Goal: Information Seeking & Learning: Find specific page/section

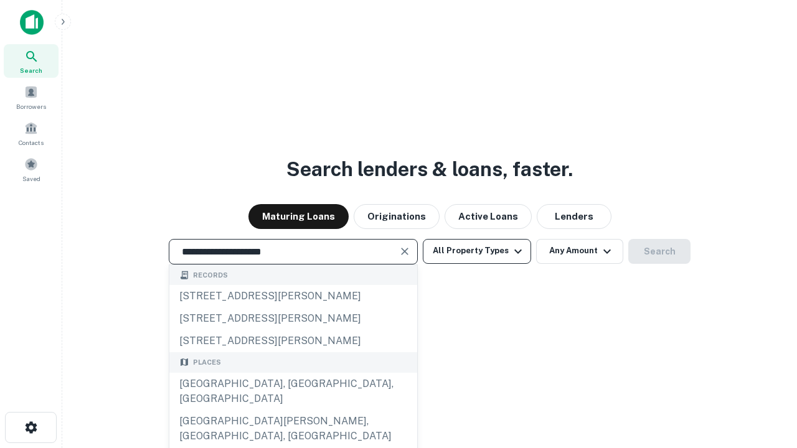
click at [293, 410] on div "[GEOGRAPHIC_DATA], [GEOGRAPHIC_DATA], [GEOGRAPHIC_DATA]" at bounding box center [293, 391] width 248 height 37
click at [477, 251] on button "All Property Types" at bounding box center [477, 251] width 108 height 25
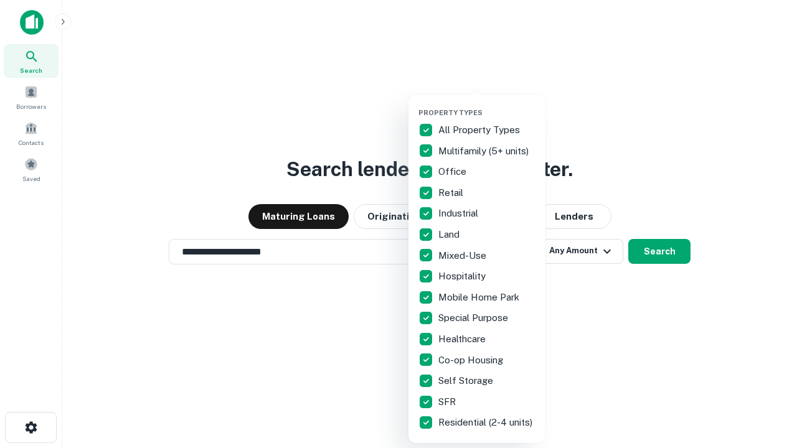
type input "**********"
click at [487, 105] on button "button" at bounding box center [486, 105] width 137 height 1
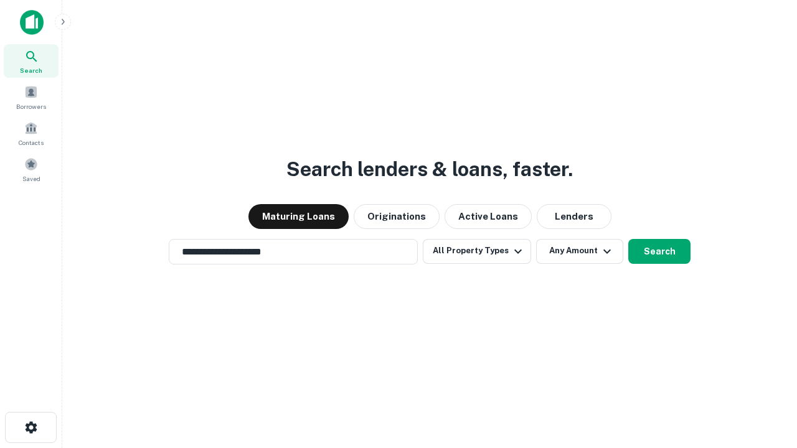
scroll to position [19, 0]
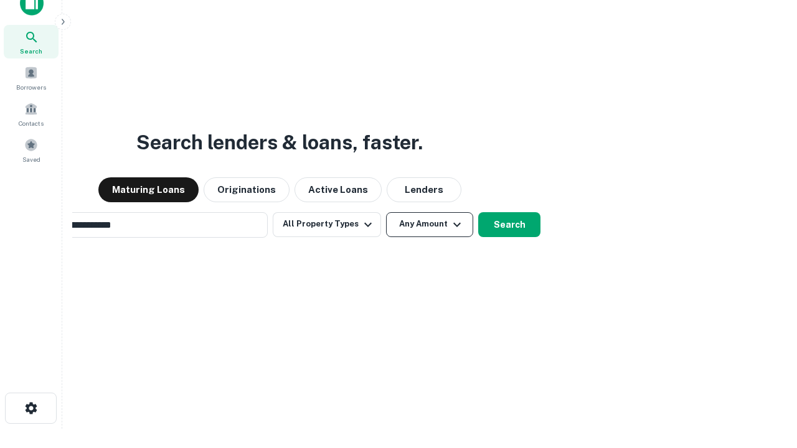
click at [386, 212] on button "Any Amount" at bounding box center [429, 224] width 87 height 25
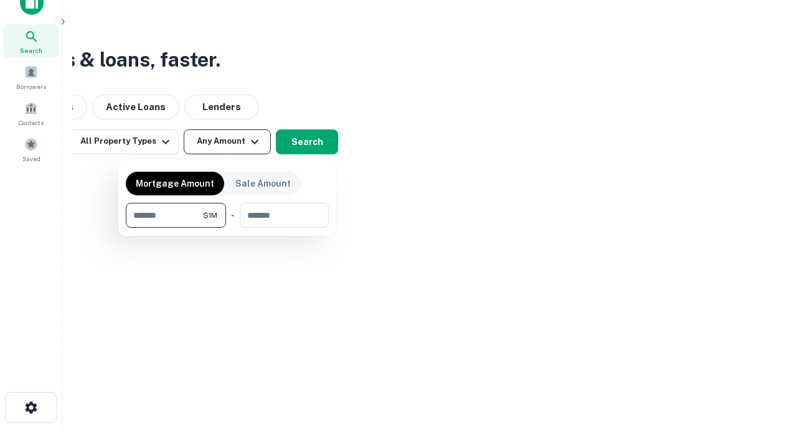
type input "*******"
click at [227, 228] on button "button" at bounding box center [227, 228] width 203 height 1
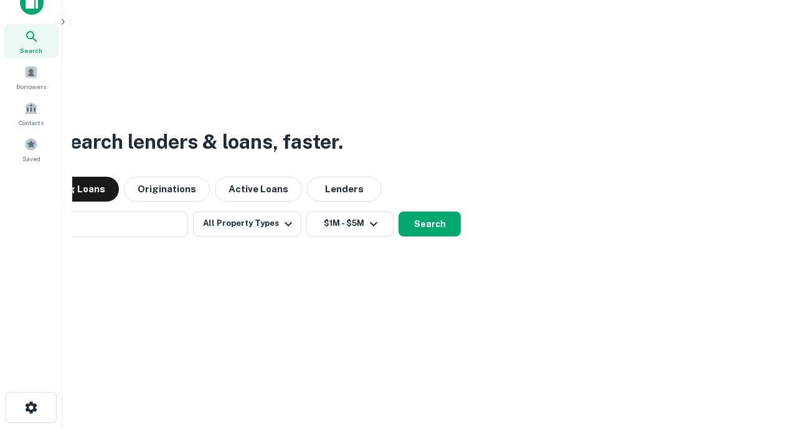
scroll to position [19, 0]
click at [398, 212] on button "Search" at bounding box center [429, 224] width 62 height 25
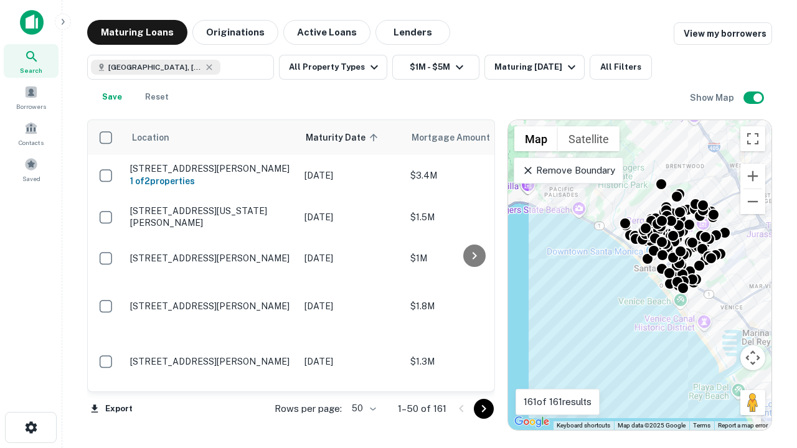
click at [362, 408] on body "Search Borrowers Contacts Saved Maturing Loans Originations Active Loans Lender…" at bounding box center [398, 224] width 797 height 448
click at [362, 377] on li "25" at bounding box center [362, 377] width 36 height 22
